Goal: Information Seeking & Learning: Learn about a topic

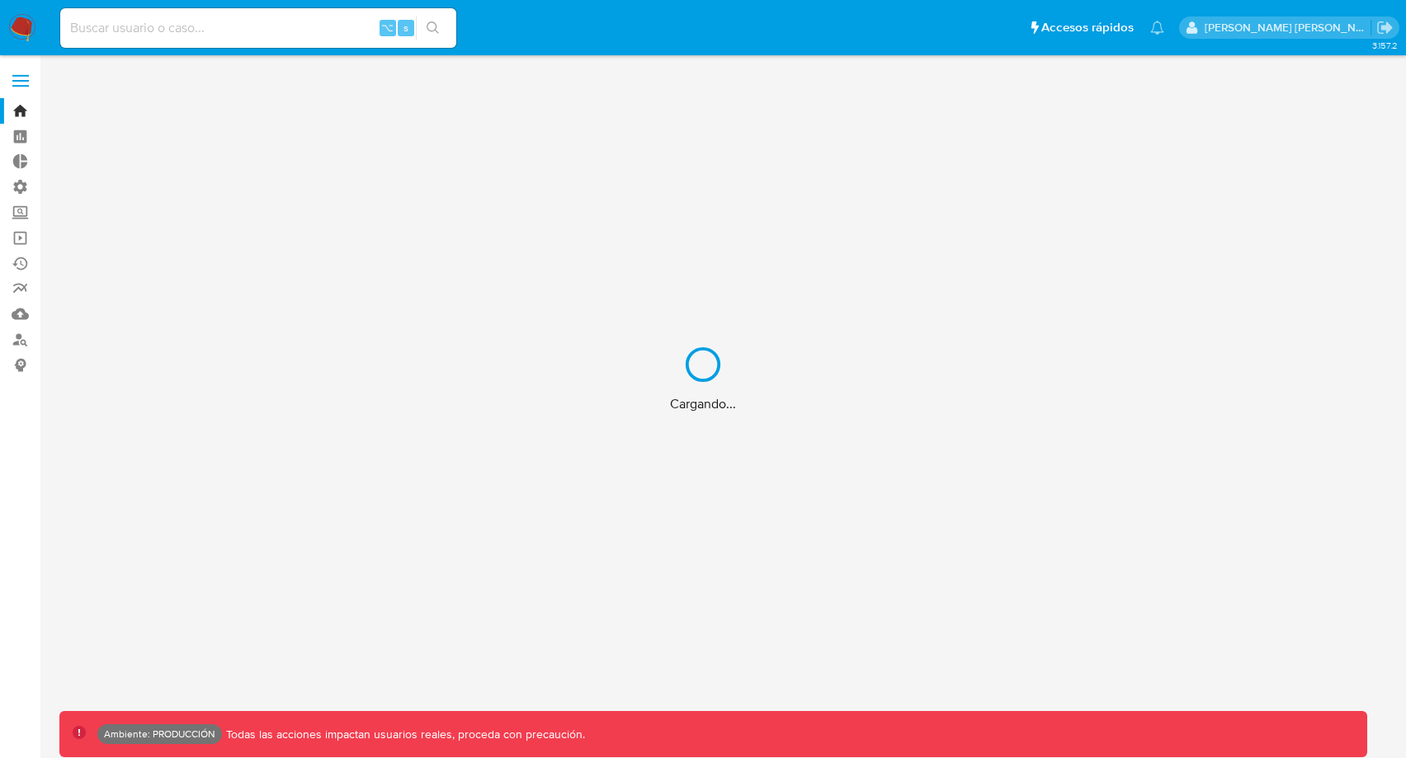
click at [345, 29] on div "Cargando..." at bounding box center [703, 379] width 1406 height 758
click at [318, 29] on div "Cargando..." at bounding box center [703, 379] width 1406 height 758
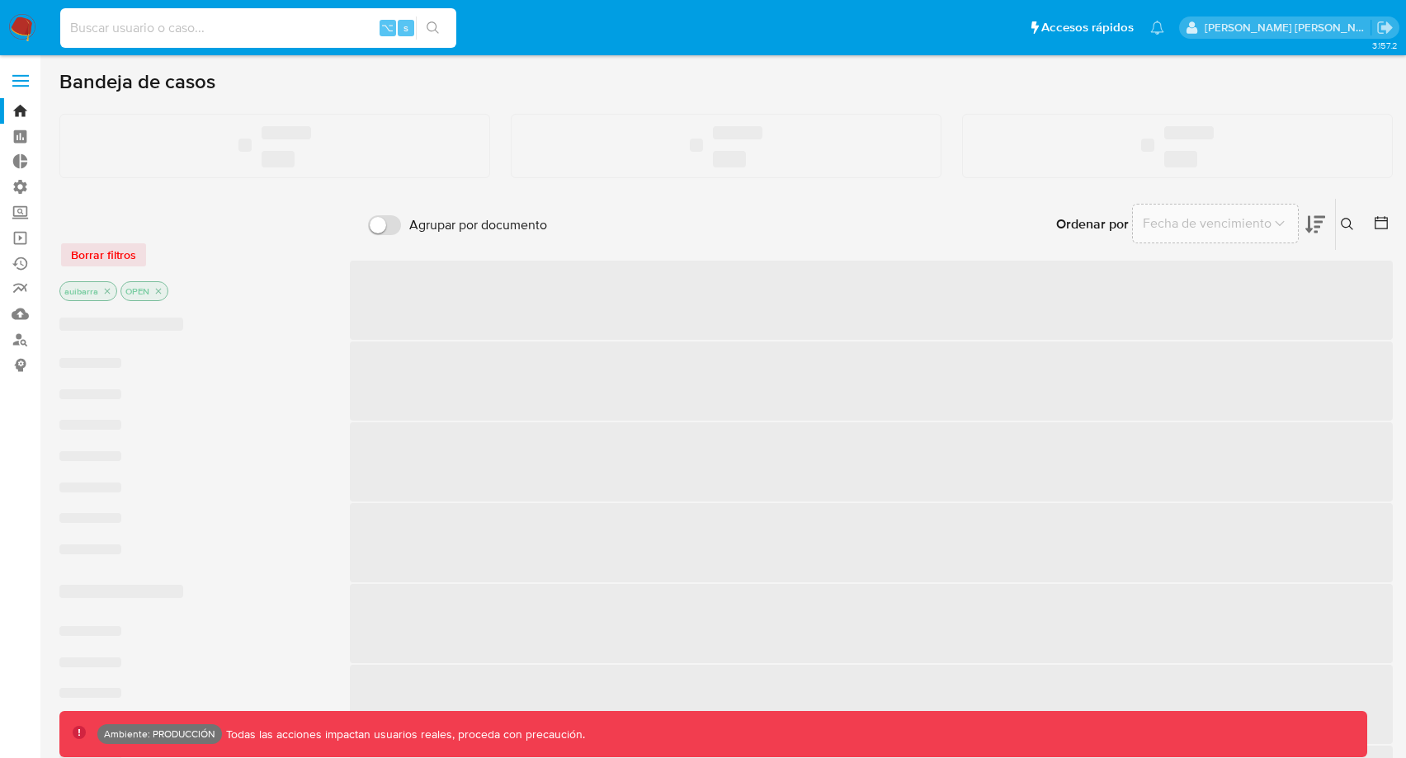
click at [313, 29] on input at bounding box center [258, 27] width 396 height 21
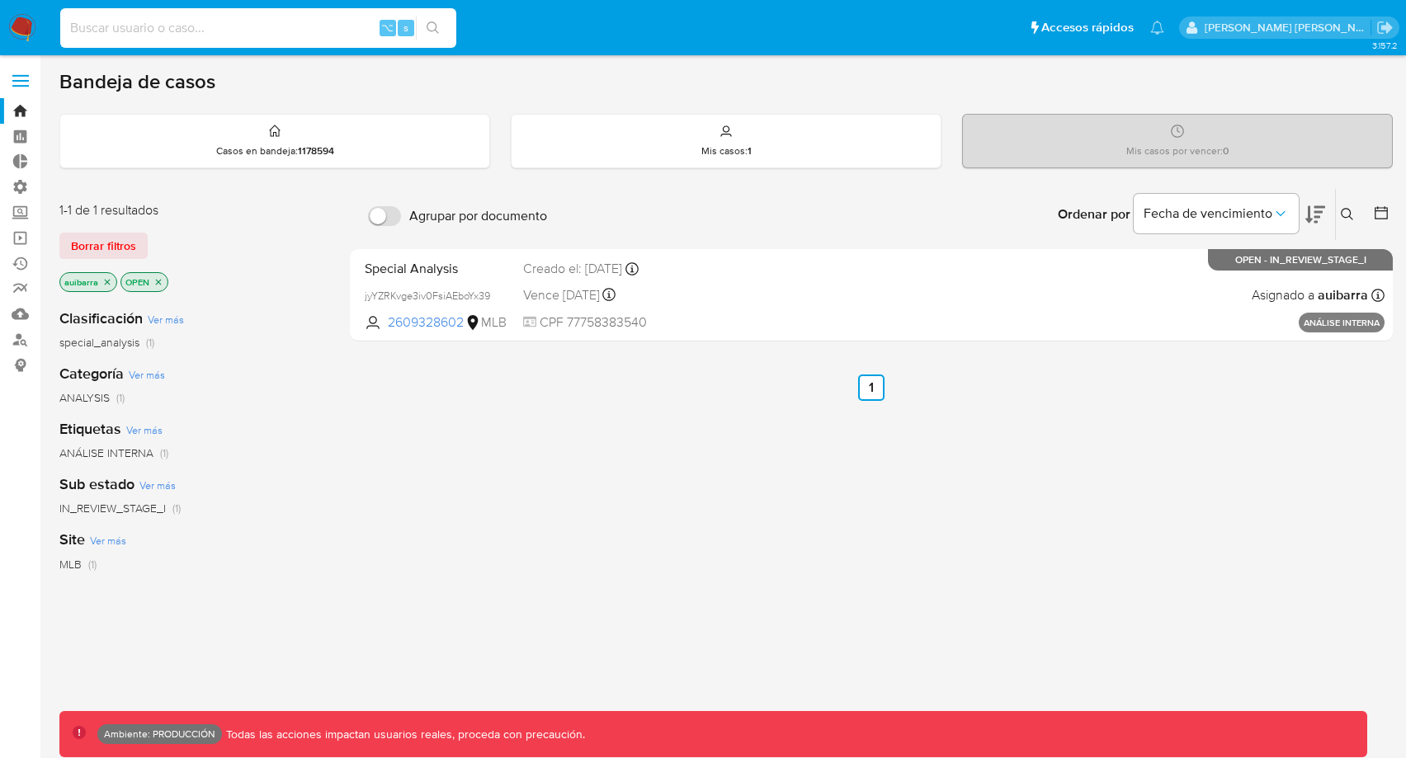
paste input "143125485"
type input "143125485"
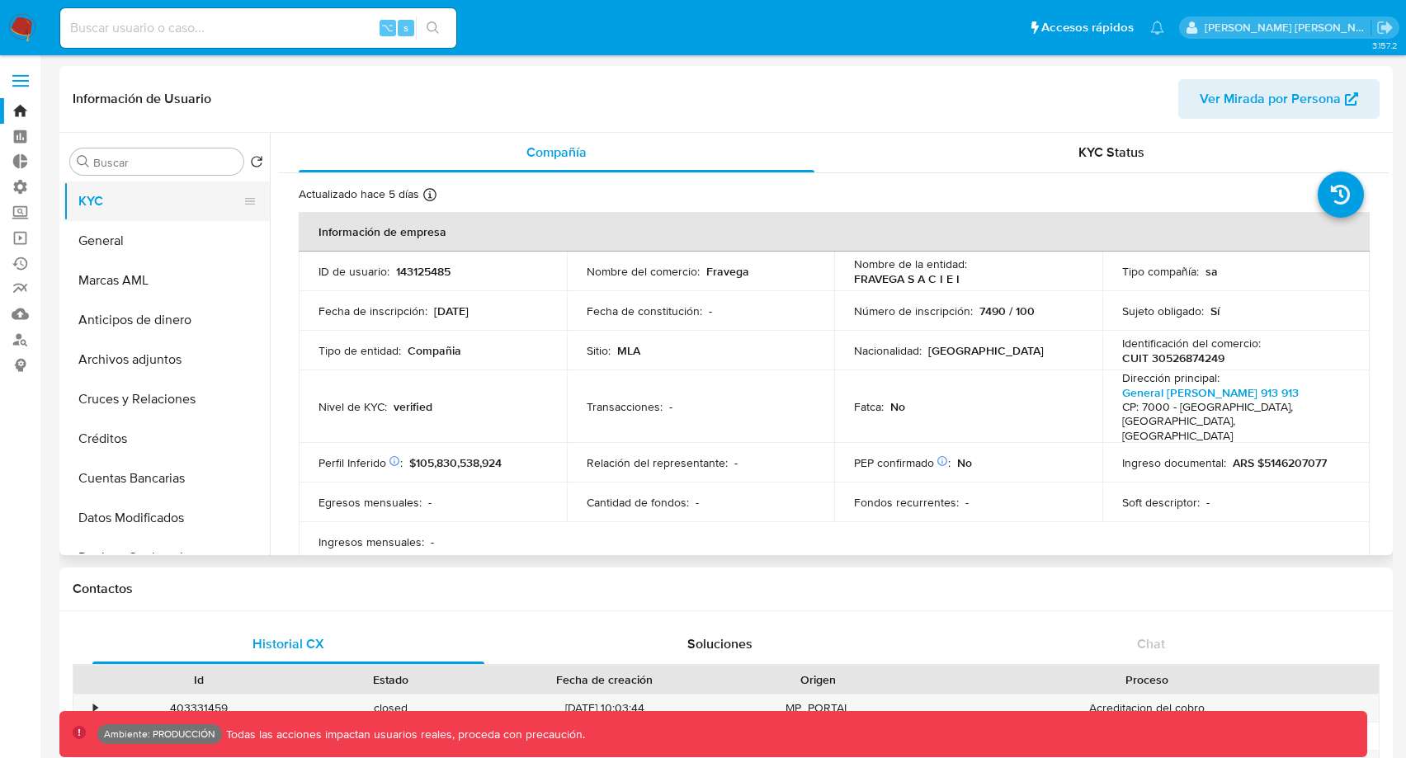
select select "10"
click at [167, 231] on button "General" at bounding box center [160, 241] width 193 height 40
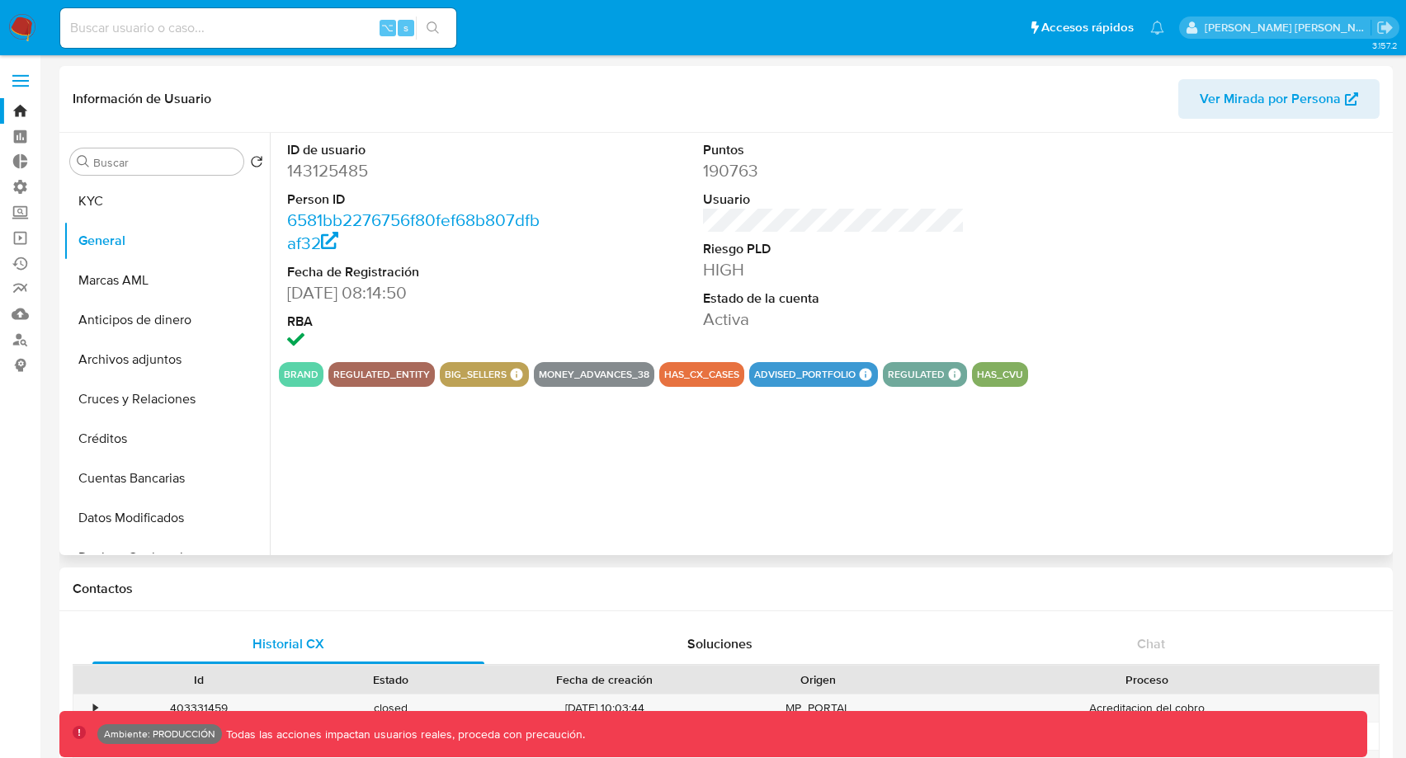
click at [1251, 106] on span "Ver Mirada por Persona" at bounding box center [1270, 99] width 141 height 40
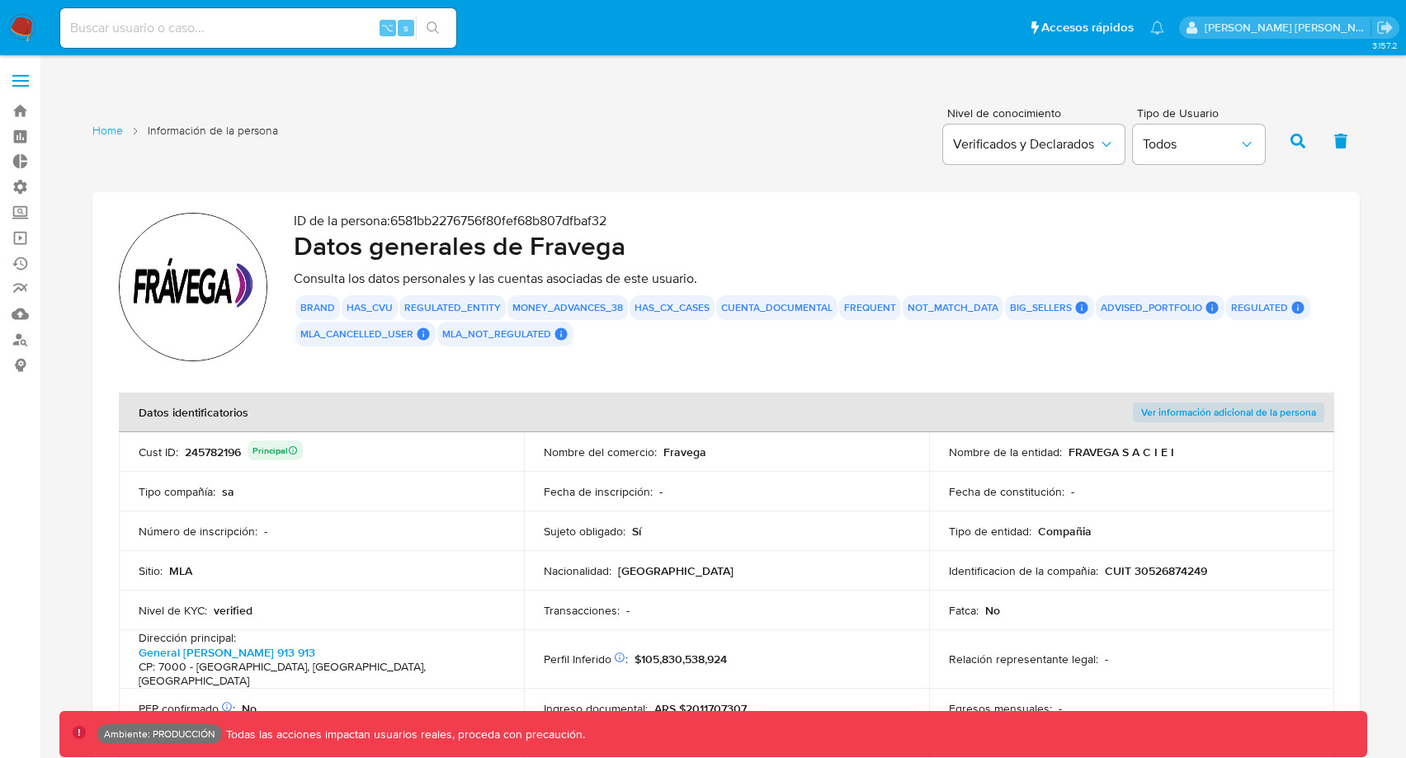
click at [437, 304] on button "regulated_entity" at bounding box center [452, 307] width 97 height 7
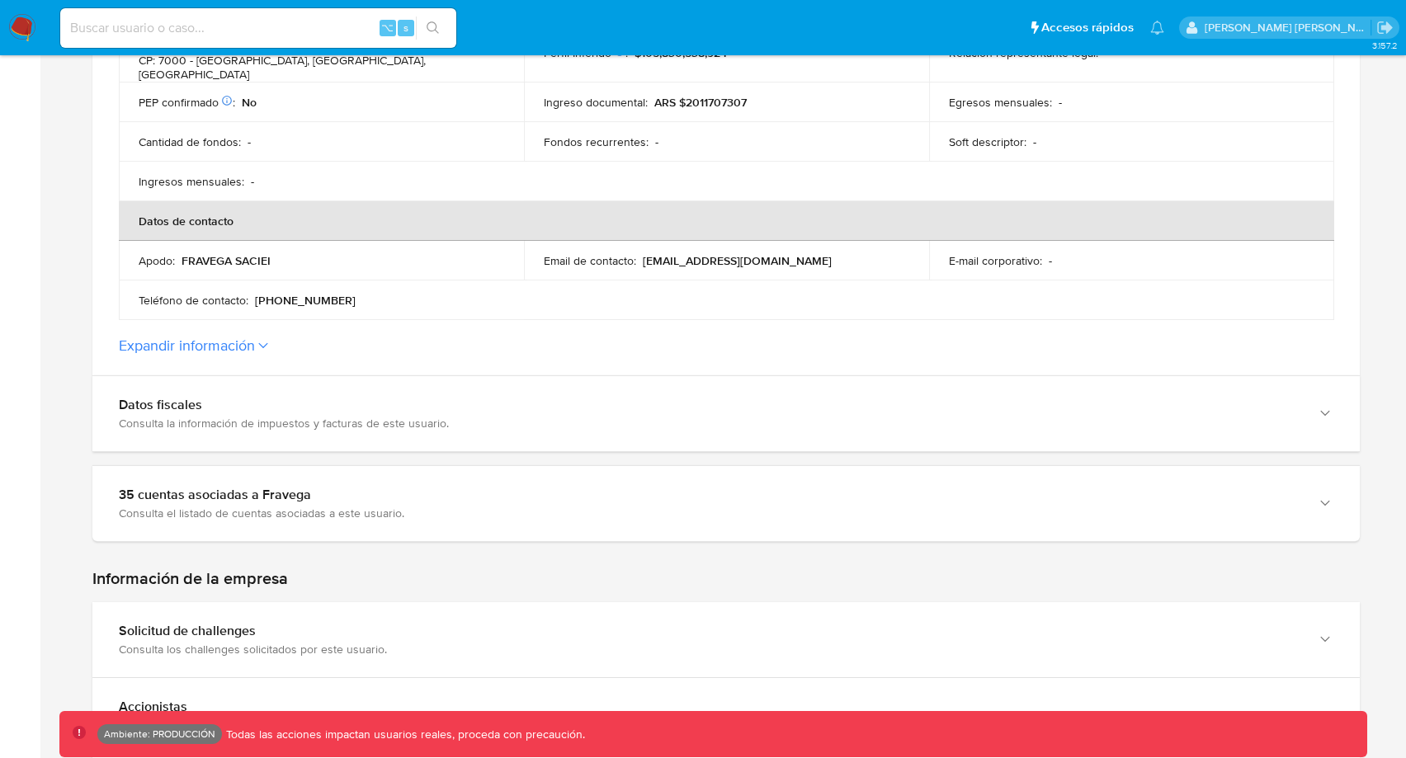
scroll to position [559, 0]
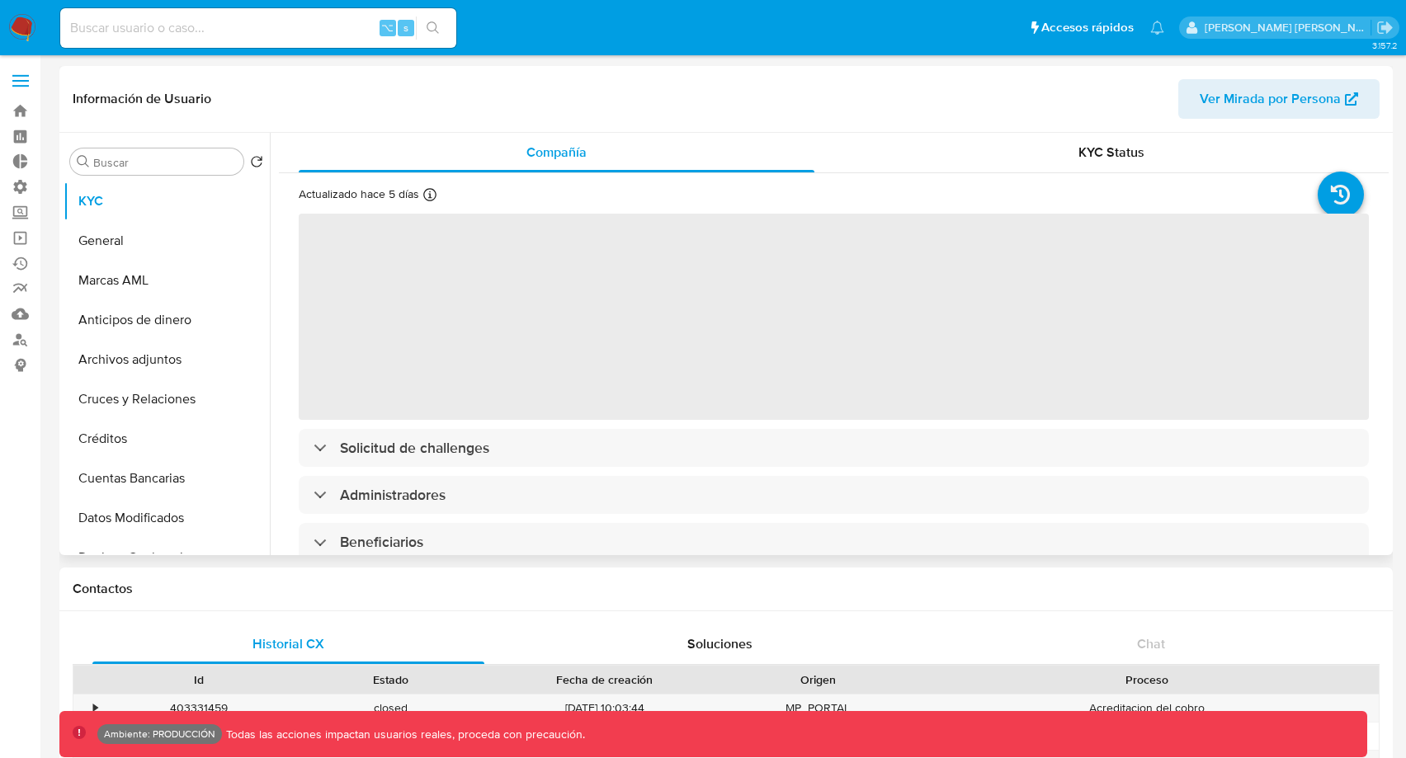
click at [1233, 109] on span "Ver Mirada por Persona" at bounding box center [1270, 99] width 141 height 40
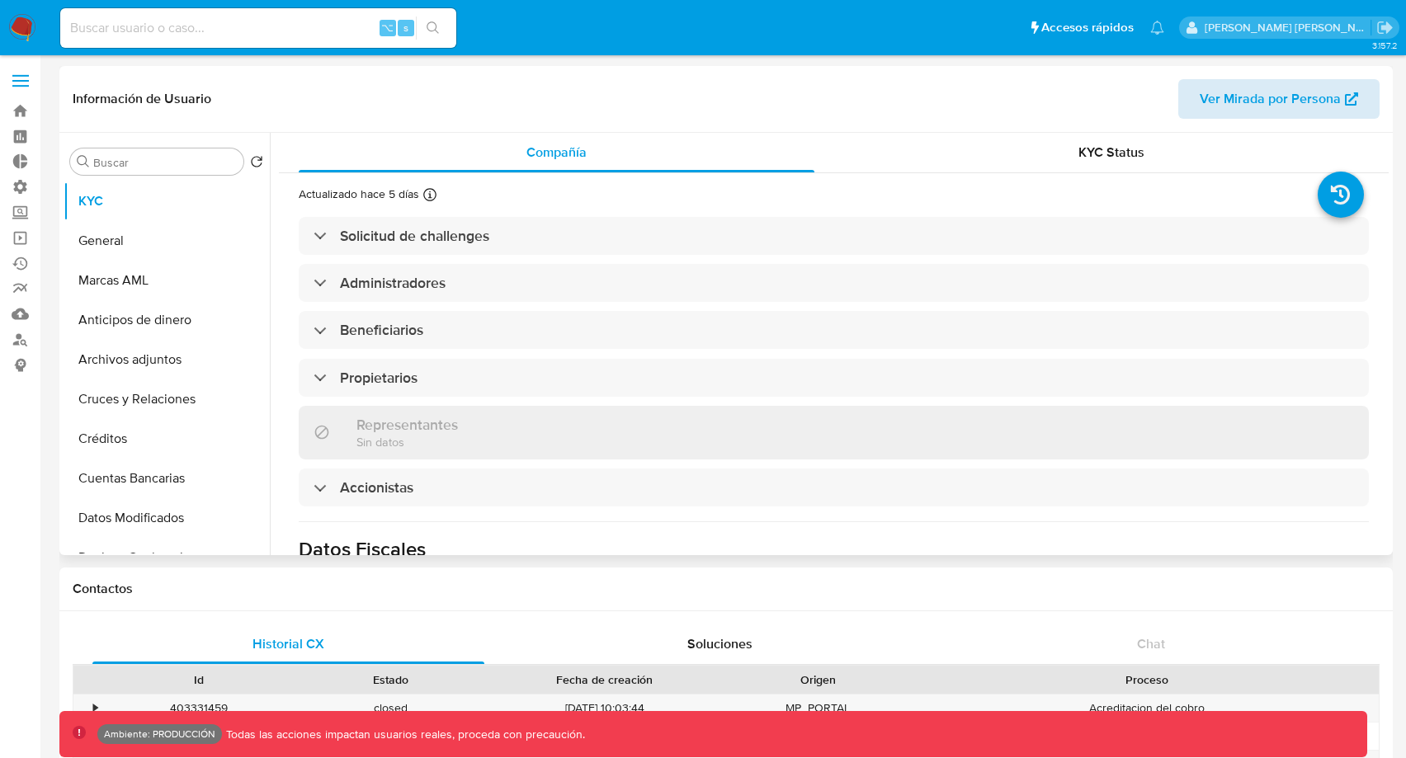
select select "10"
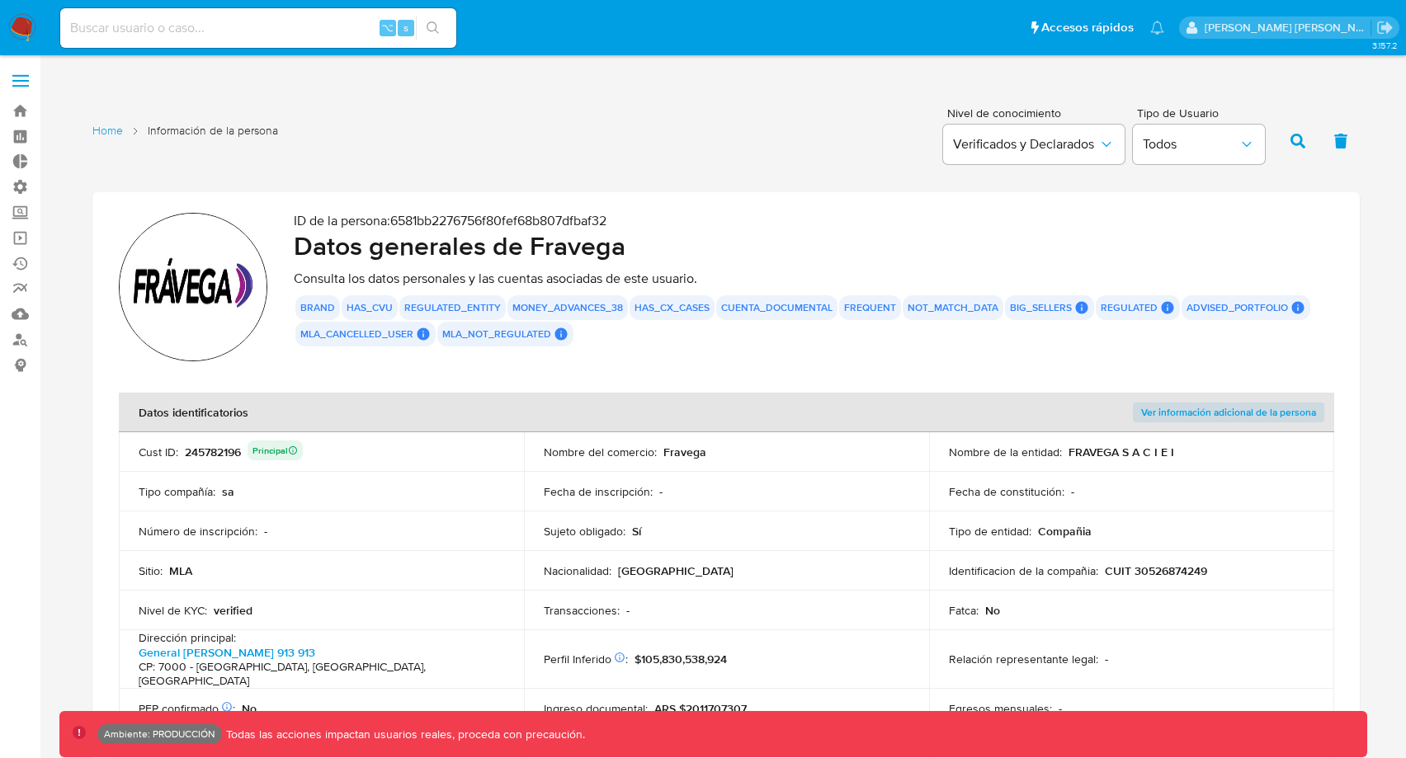
click at [541, 309] on button "money_advances_38" at bounding box center [567, 307] width 111 height 7
click at [635, 309] on button "has_cx_cases" at bounding box center [672, 307] width 75 height 7
click at [760, 309] on button "cuenta_documental" at bounding box center [776, 307] width 111 height 7
click at [864, 298] on div "frequent" at bounding box center [870, 307] width 62 height 25
click at [915, 298] on div "not_match_data" at bounding box center [953, 307] width 101 height 25
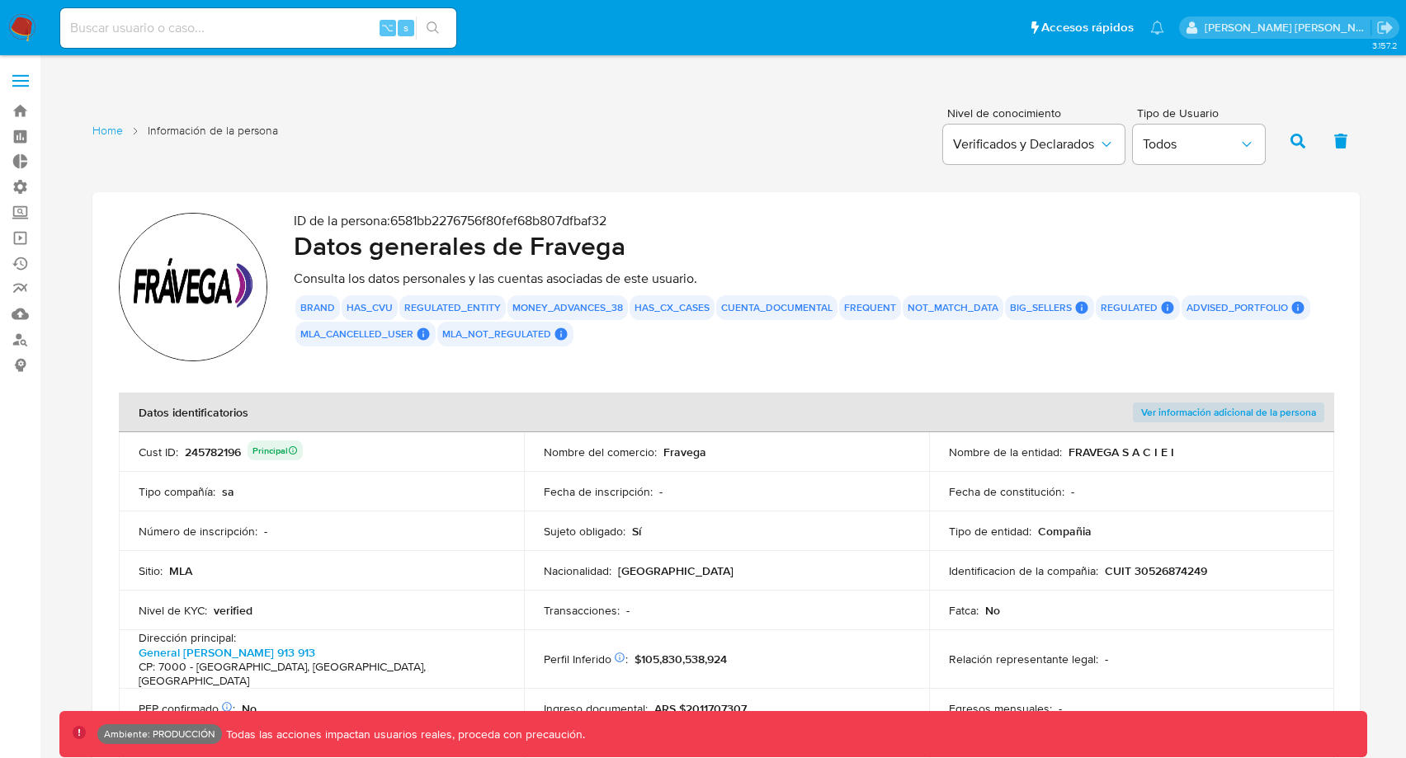
click at [992, 299] on div "not_match_data" at bounding box center [953, 307] width 101 height 25
